Goal: Navigation & Orientation: Find specific page/section

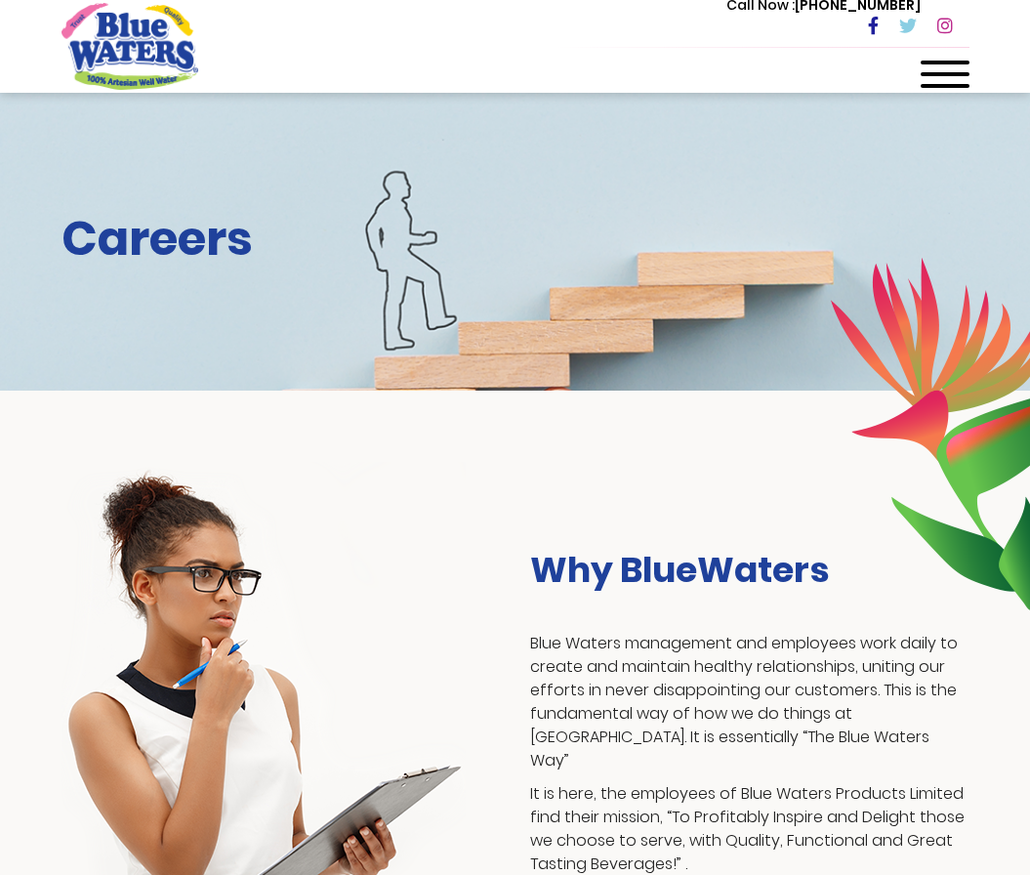
scroll to position [2246, 0]
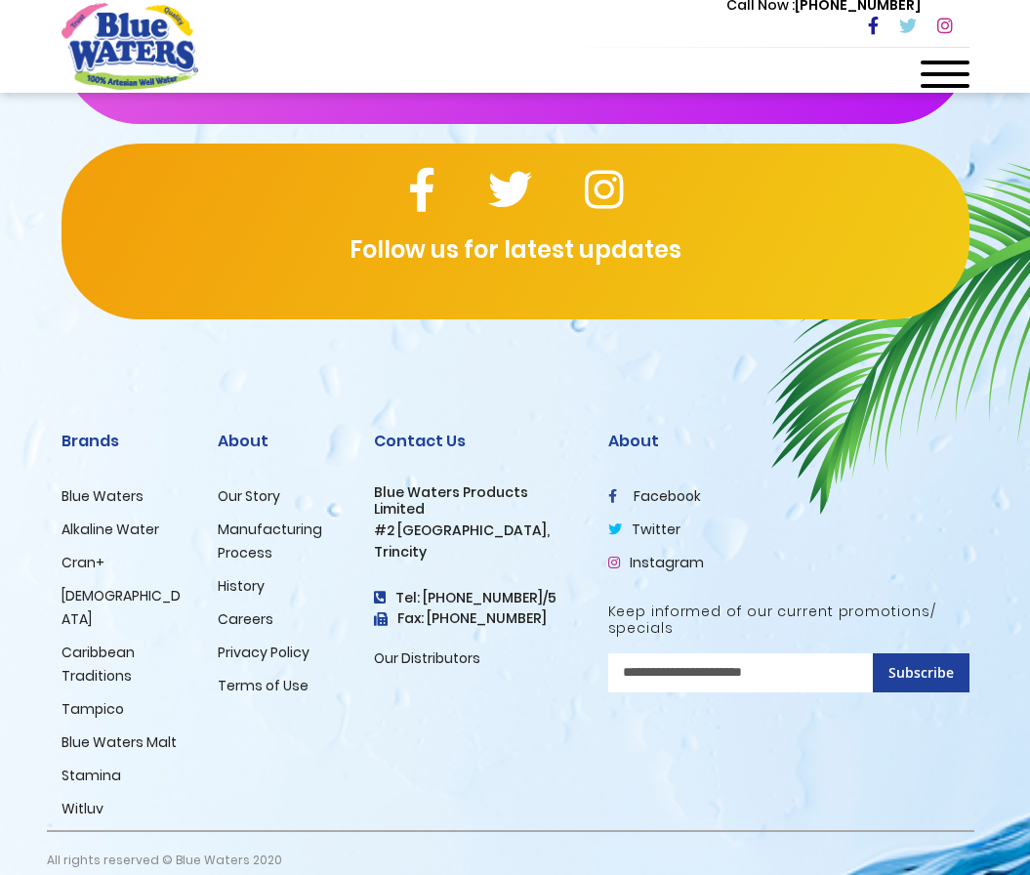
click at [242, 621] on link "Careers" at bounding box center [246, 619] width 56 height 20
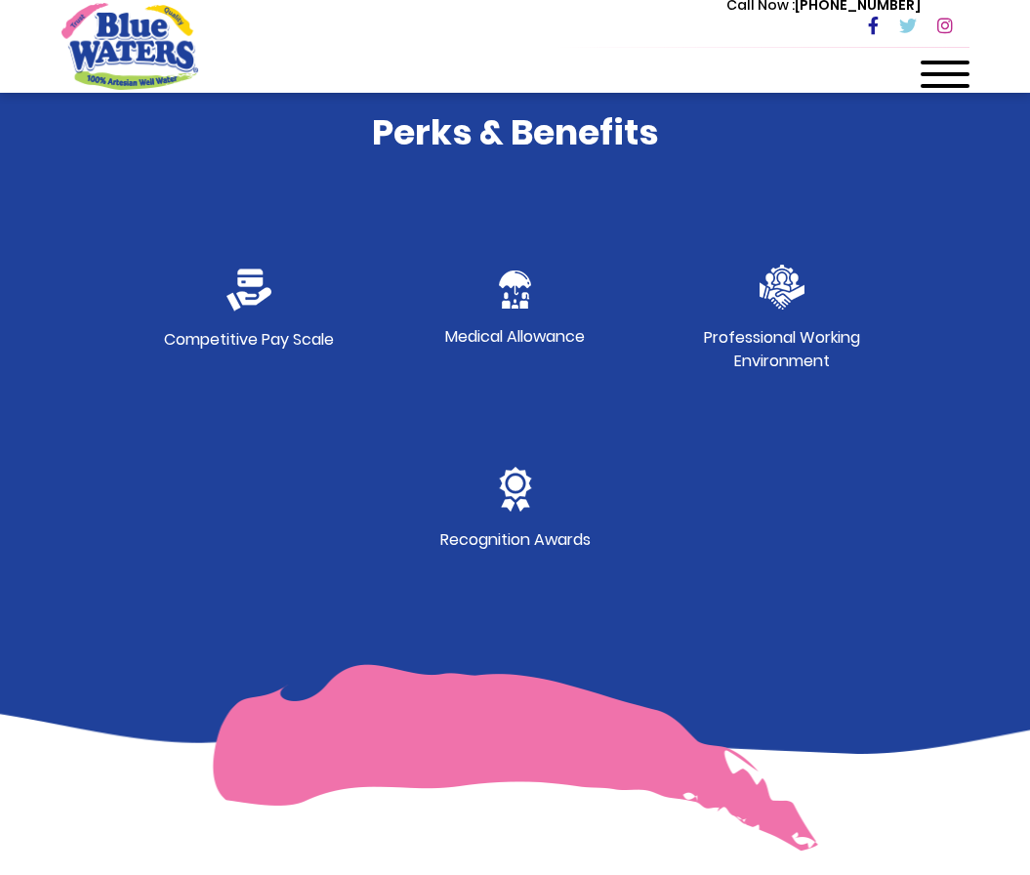
scroll to position [1182, 0]
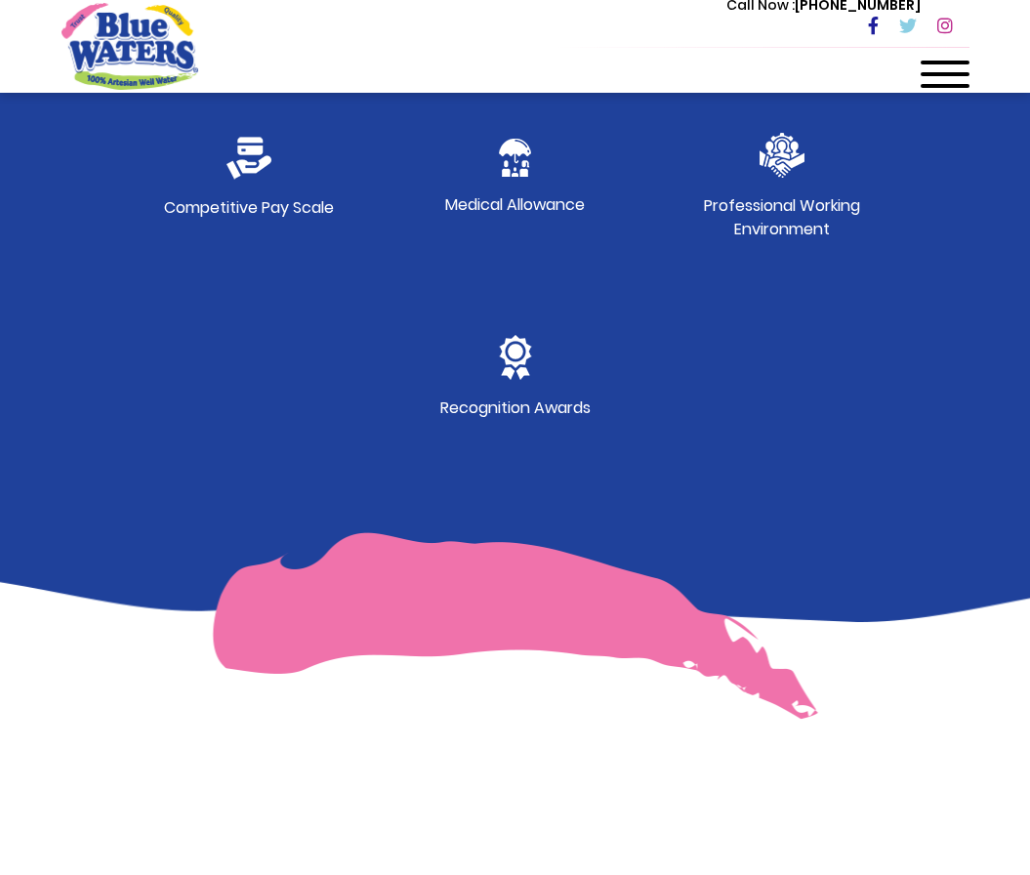
click at [546, 630] on img at bounding box center [515, 625] width 606 height 187
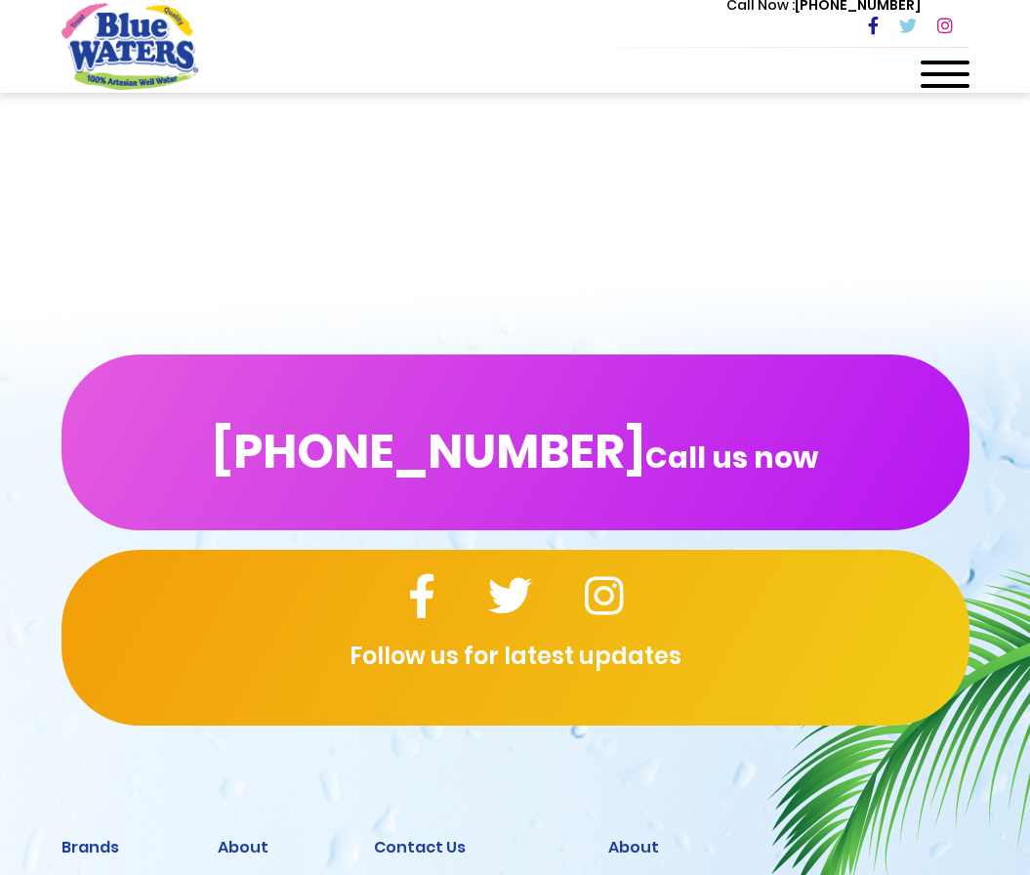
scroll to position [2246, 0]
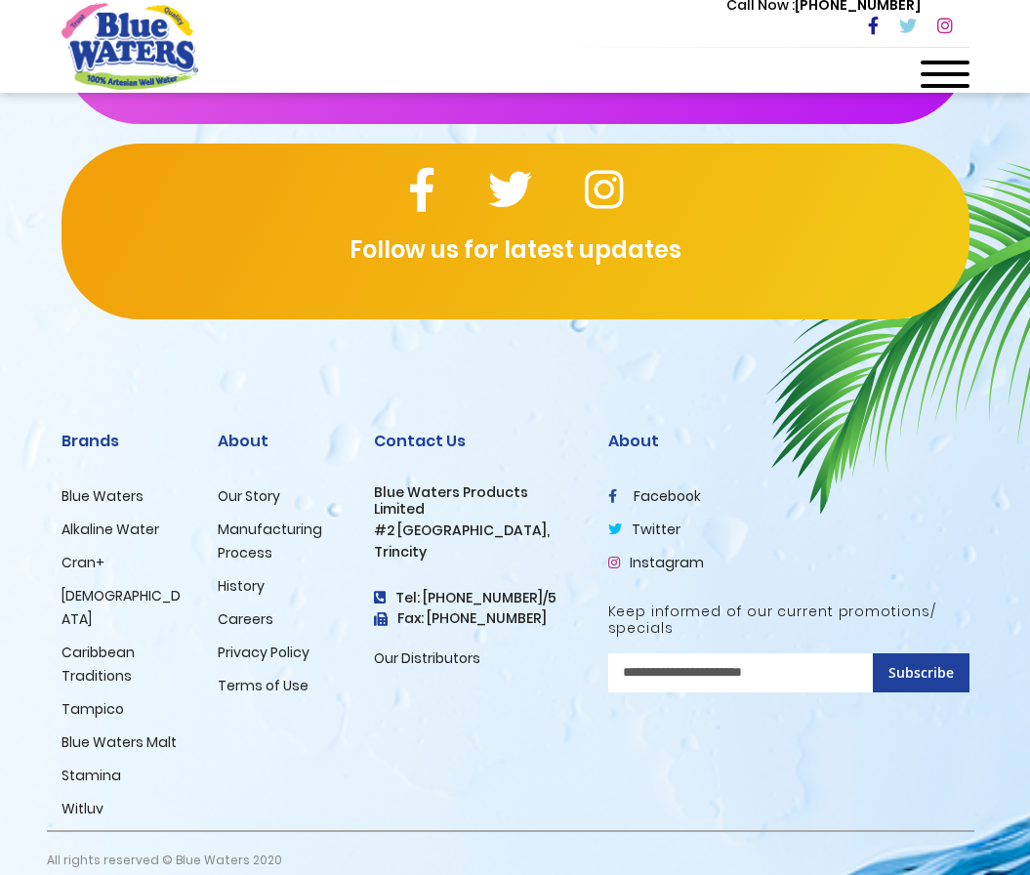
click at [702, 674] on input "Sign Up for Our Newsletter:" at bounding box center [788, 672] width 361 height 39
click at [937, 69] on div at bounding box center [945, 80] width 49 height 39
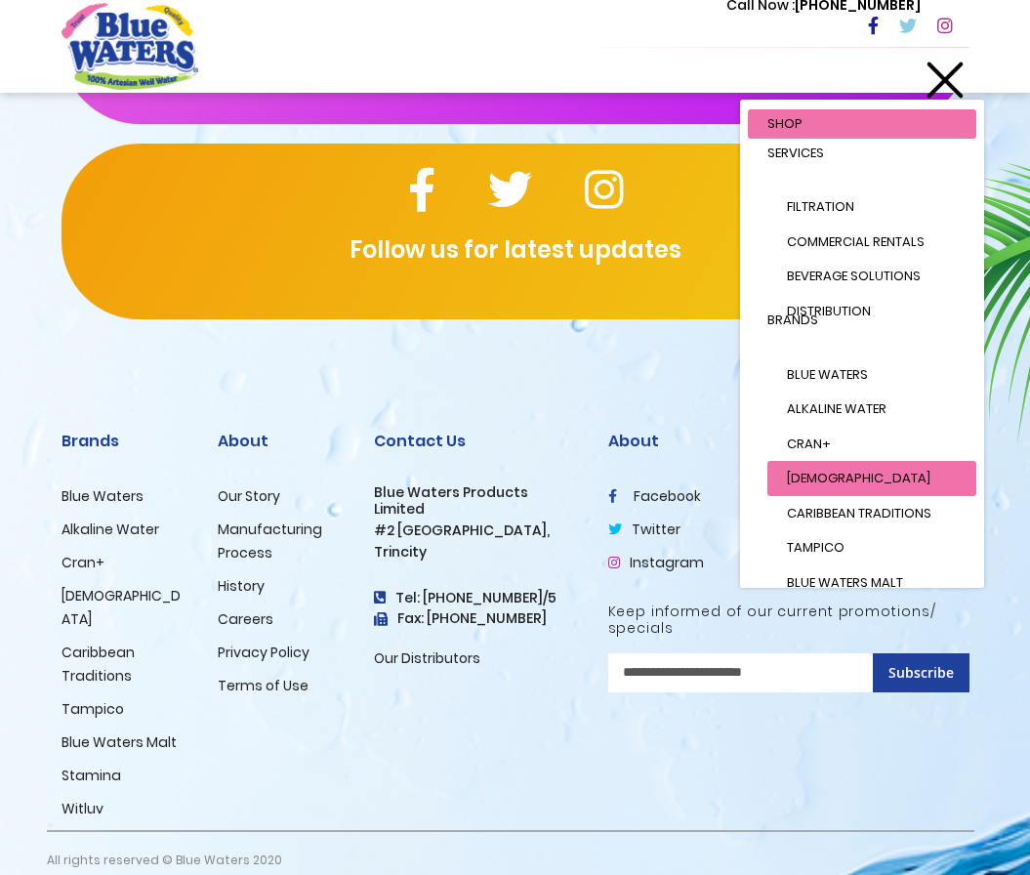
click at [848, 486] on link "[DEMOGRAPHIC_DATA]" at bounding box center [871, 478] width 209 height 35
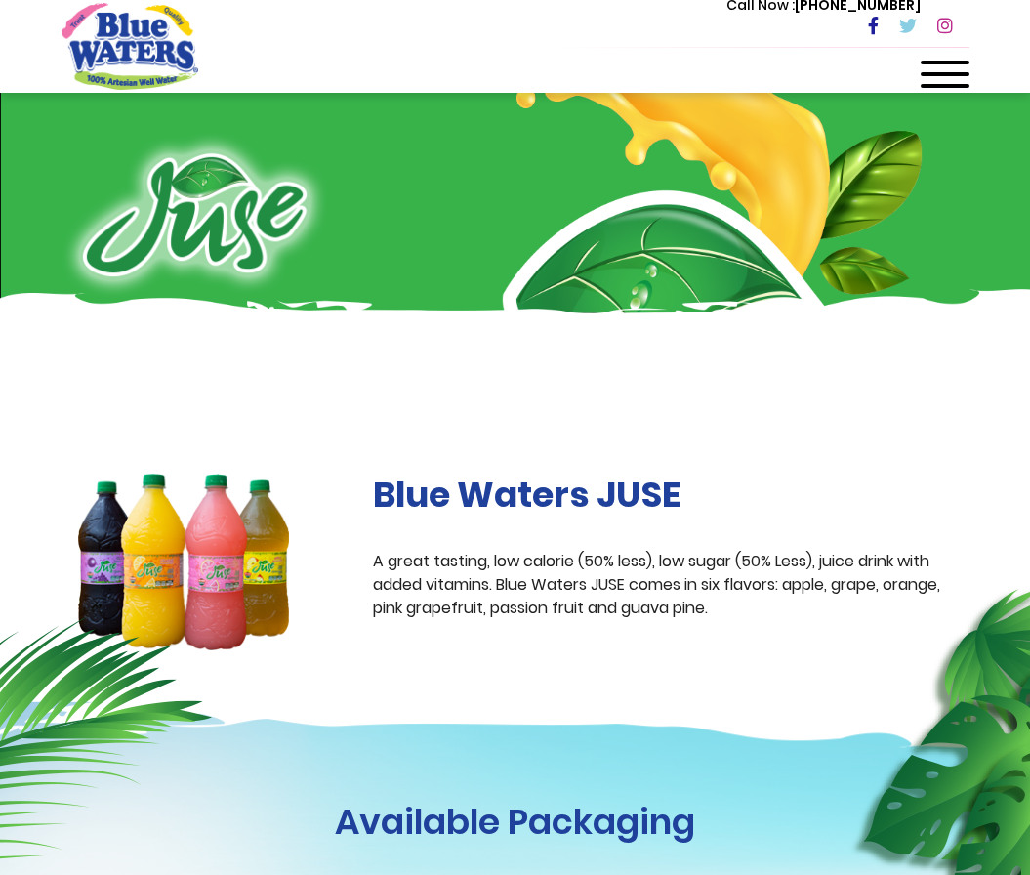
click at [943, 71] on div at bounding box center [945, 80] width 49 height 39
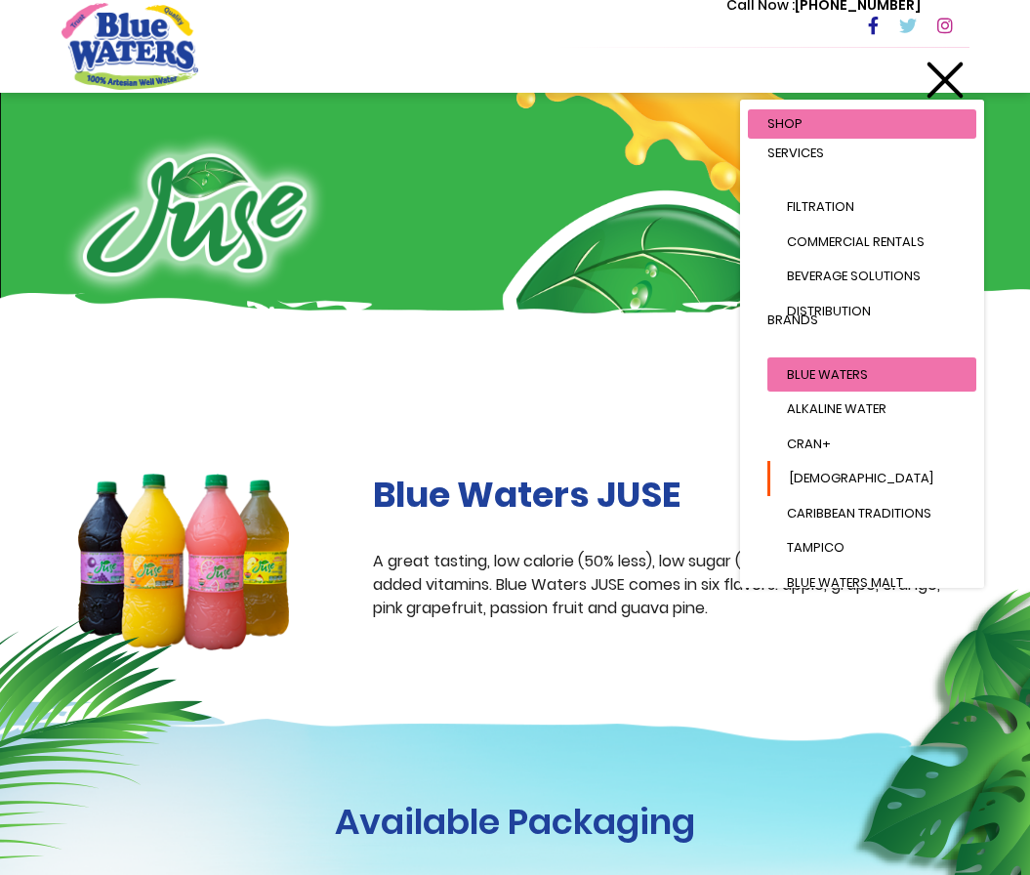
scroll to position [271, 0]
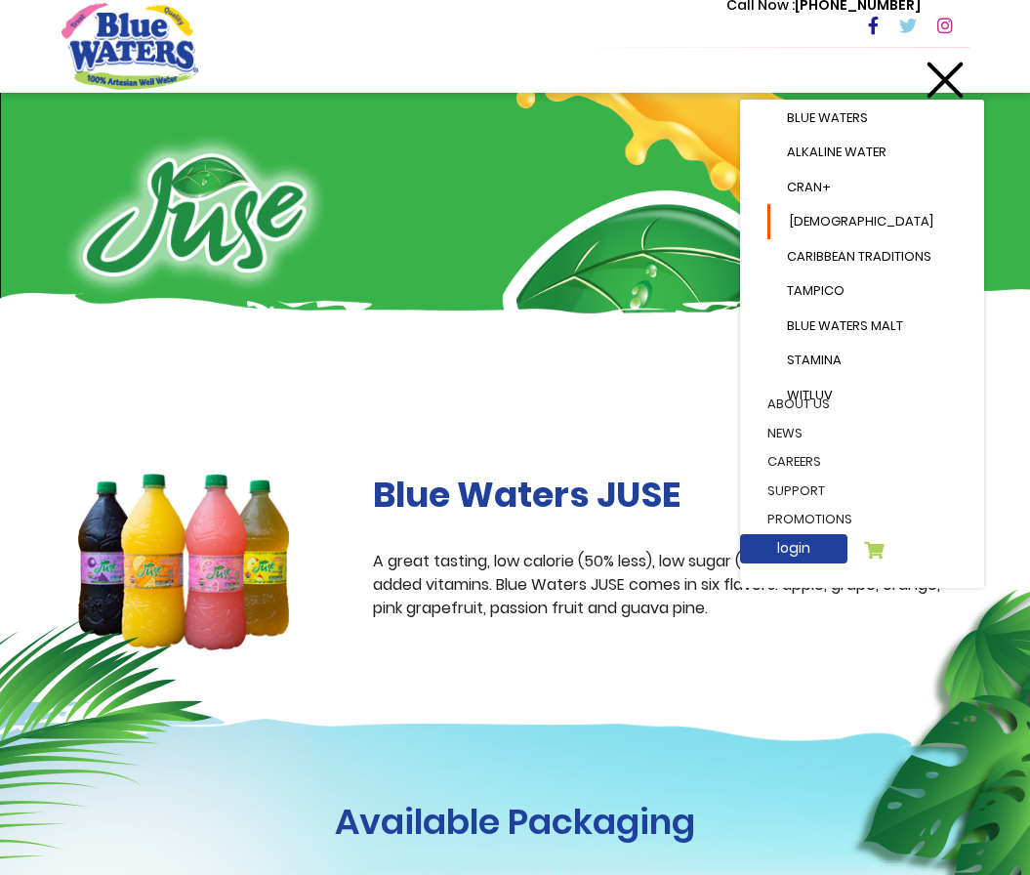
click at [802, 447] on link "careers" at bounding box center [862, 461] width 228 height 29
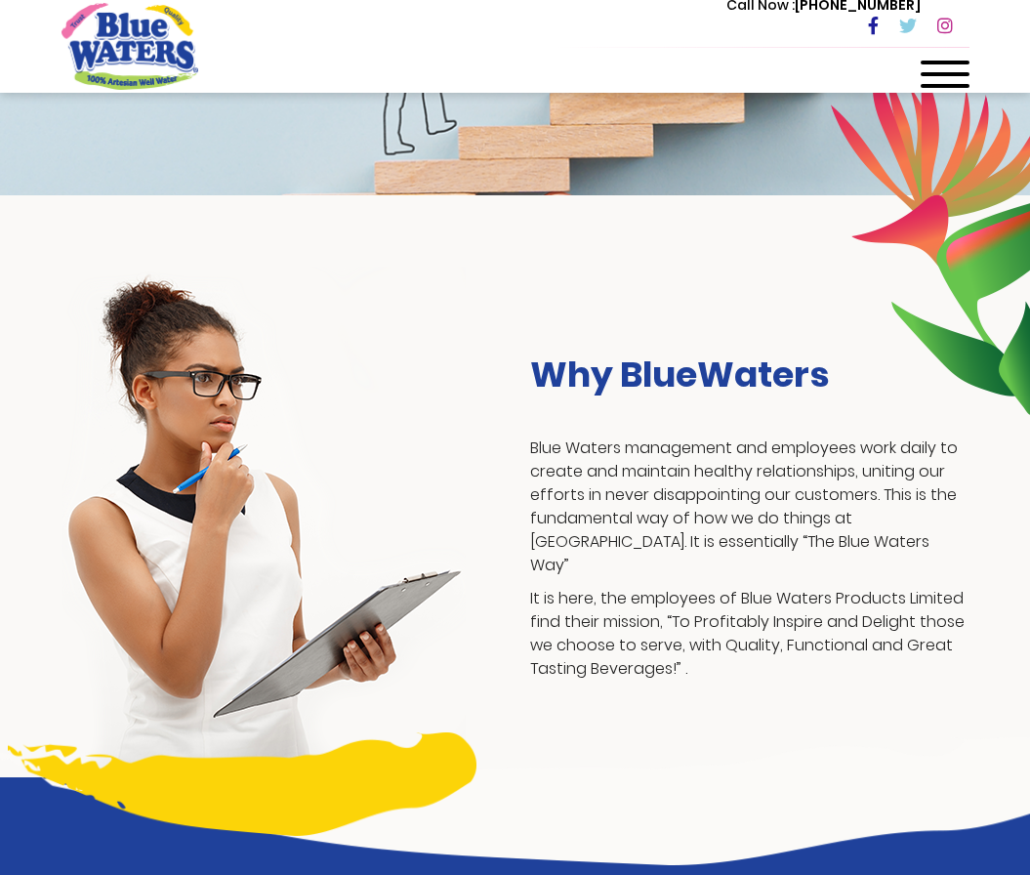
click at [797, 450] on p "Blue Waters management and employees work daily to create and maintain healthy …" at bounding box center [749, 506] width 439 height 141
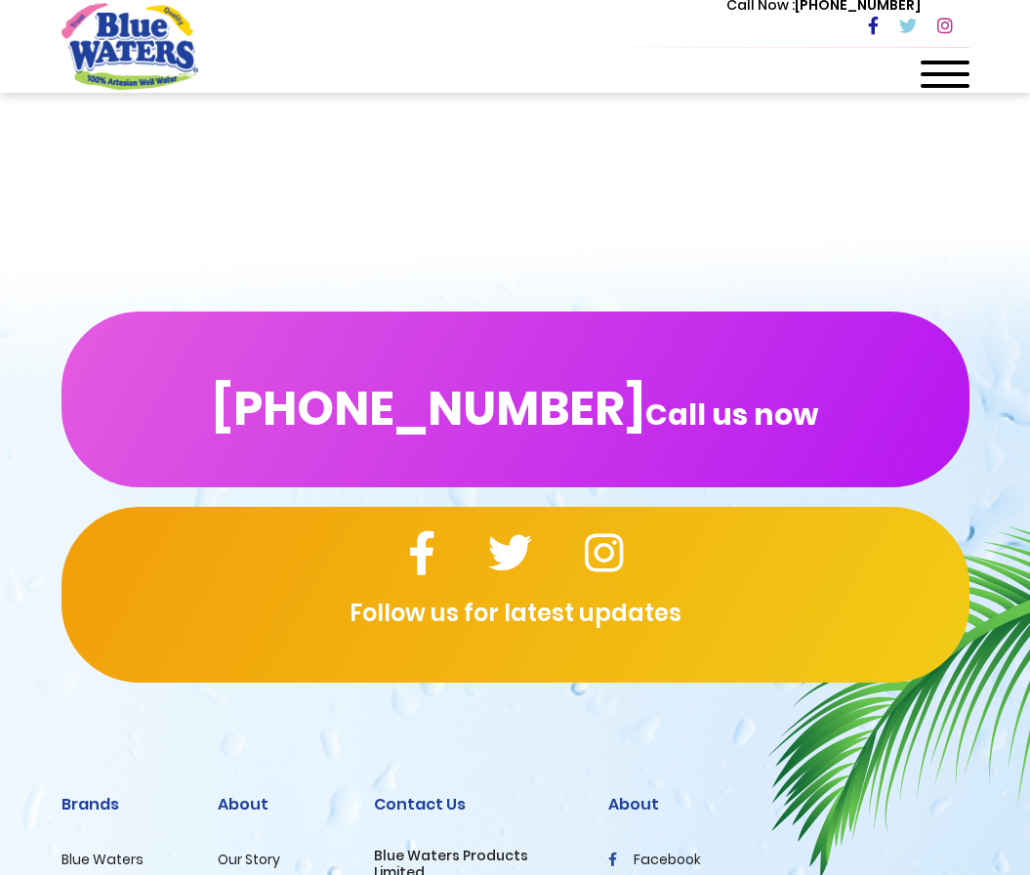
scroll to position [2246, 0]
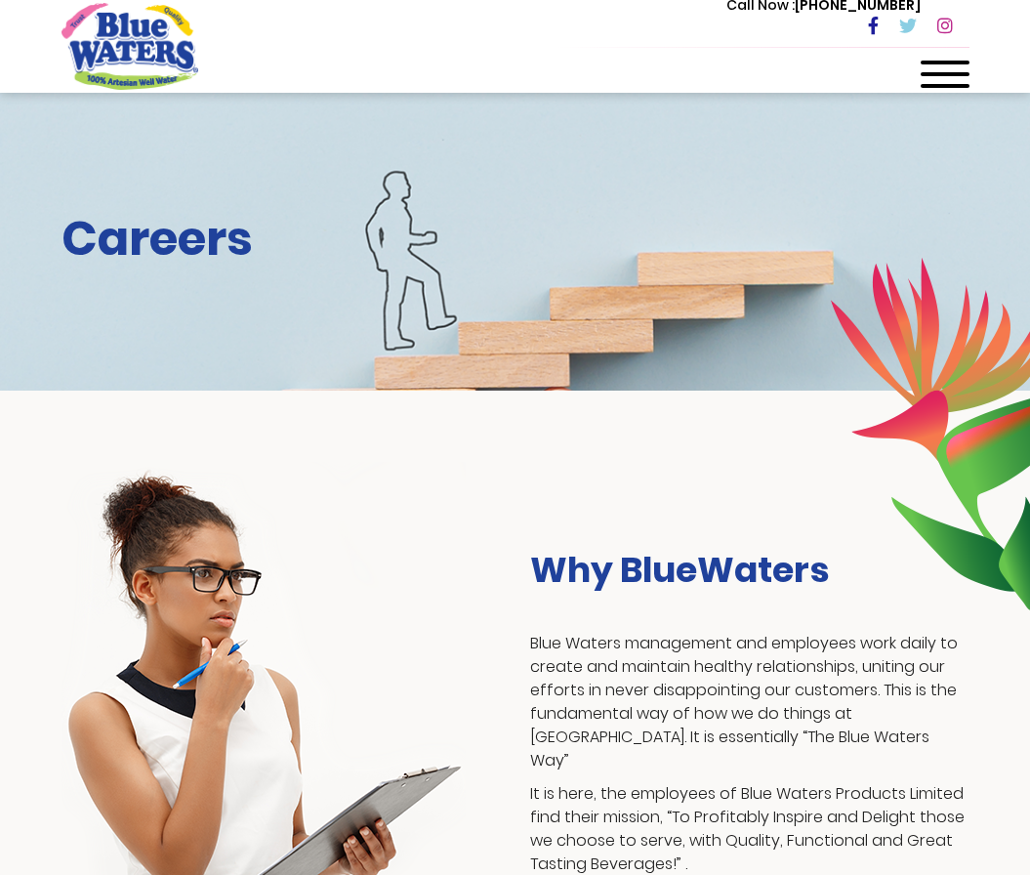
scroll to position [2246, 0]
